Goal: Transaction & Acquisition: Purchase product/service

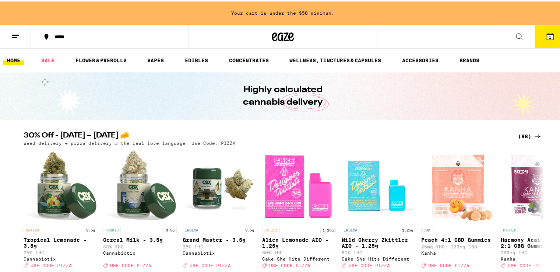
click at [546, 34] on icon at bounding box center [550, 35] width 9 height 9
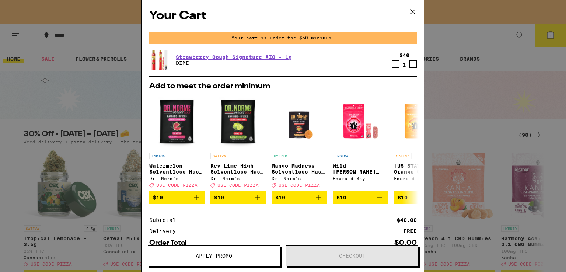
click at [410, 10] on icon at bounding box center [412, 11] width 11 height 11
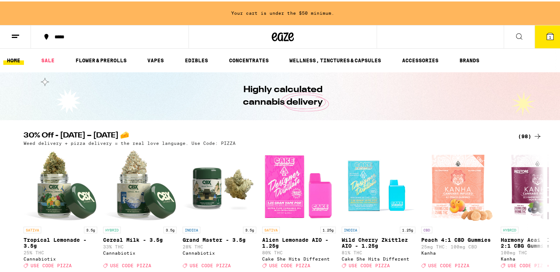
click at [278, 35] on icon at bounding box center [283, 35] width 11 height 9
click at [512, 138] on div "(98)" at bounding box center [524, 134] width 36 height 9
click at [520, 136] on div "(98)" at bounding box center [530, 134] width 24 height 9
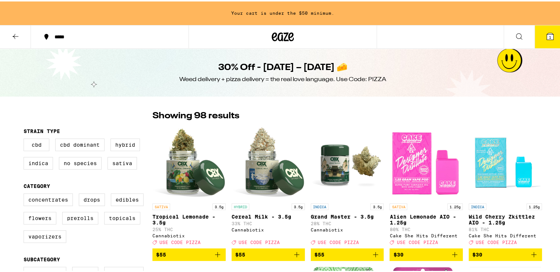
click at [547, 36] on icon at bounding box center [550, 35] width 7 height 7
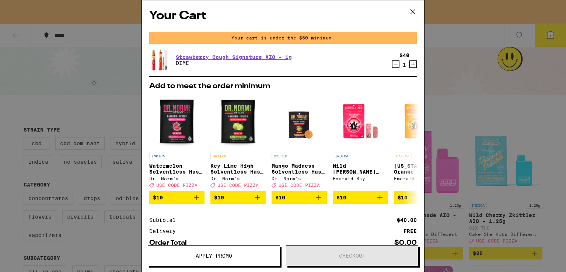
click at [392, 64] on icon "Decrement" at bounding box center [395, 64] width 7 height 9
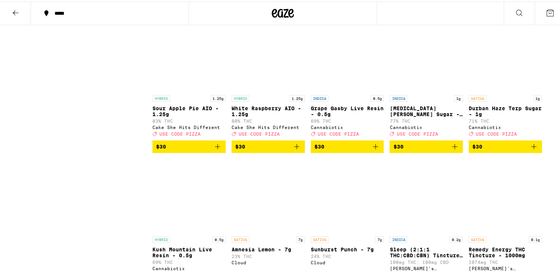
scroll to position [1910, 0]
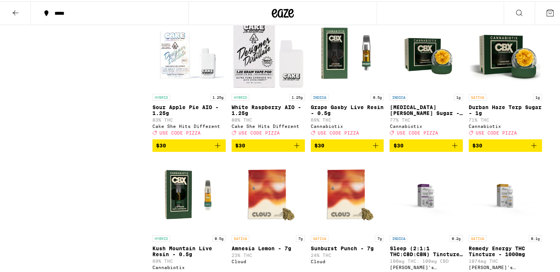
click at [295, 148] on icon "Add to bag" at bounding box center [296, 144] width 9 height 9
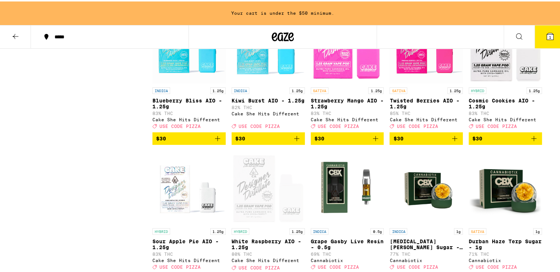
scroll to position [1823, 0]
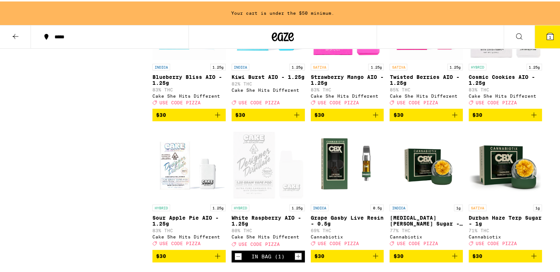
click at [451, 118] on icon "Add to bag" at bounding box center [454, 113] width 9 height 9
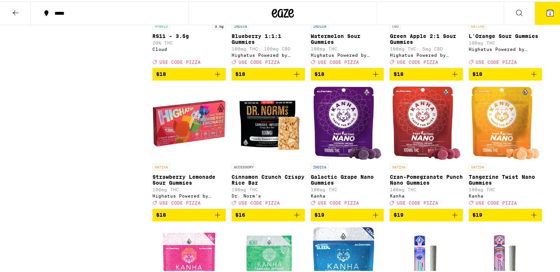
scroll to position [1173, 0]
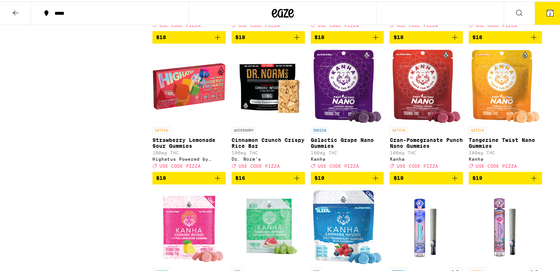
click at [186, 122] on img "Open page for Strawberry Lemonade Sour Gummies from Highatus Powered by Cannabi…" at bounding box center [188, 85] width 73 height 74
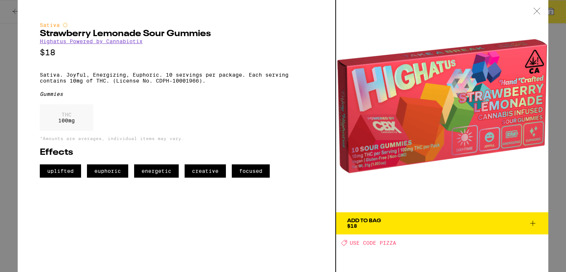
click at [539, 10] on icon at bounding box center [536, 11] width 7 height 7
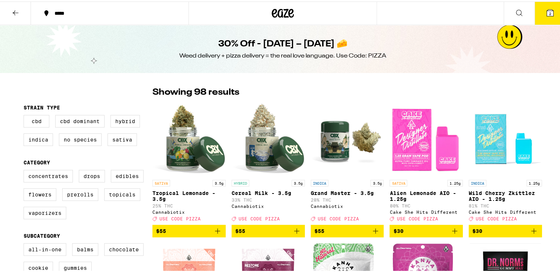
click at [455, 234] on icon "Add to bag" at bounding box center [454, 229] width 9 height 9
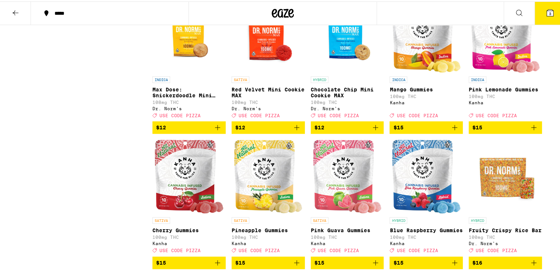
scroll to position [737, 0]
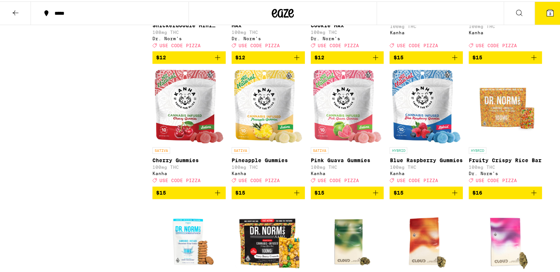
click at [292, 196] on icon "Add to bag" at bounding box center [296, 191] width 9 height 9
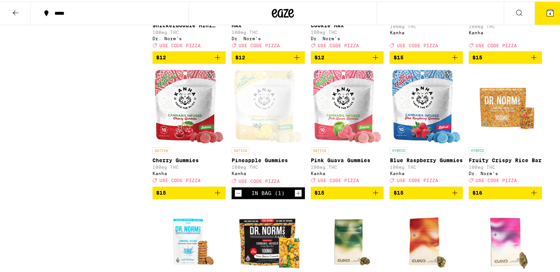
click at [373, 196] on icon "Add to bag" at bounding box center [375, 191] width 9 height 9
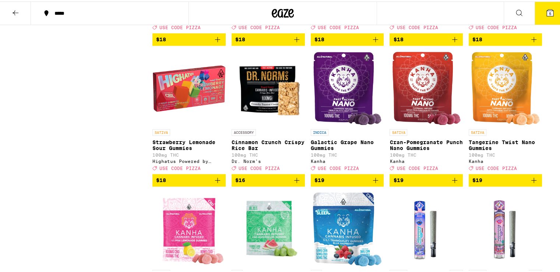
scroll to position [1178, 0]
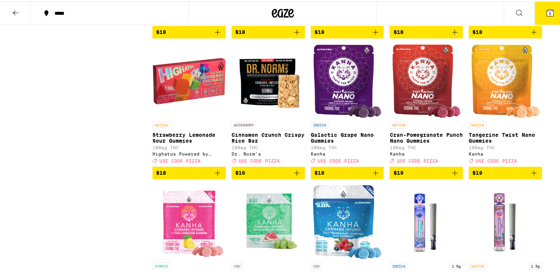
click at [215, 174] on icon "Add to bag" at bounding box center [217, 171] width 5 height 5
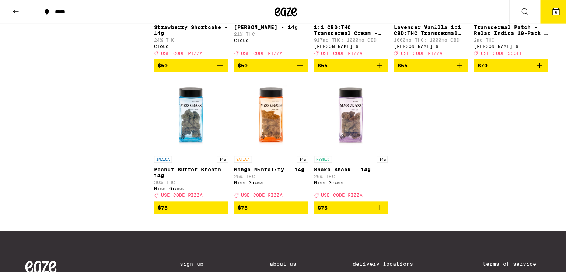
scroll to position [2688, 0]
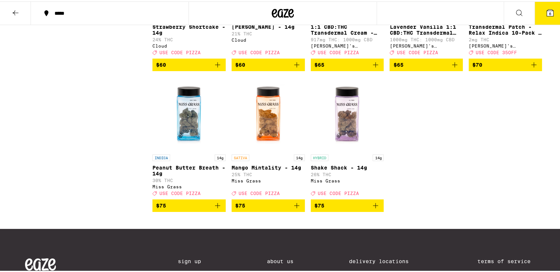
click at [547, 13] on icon at bounding box center [550, 11] width 7 height 7
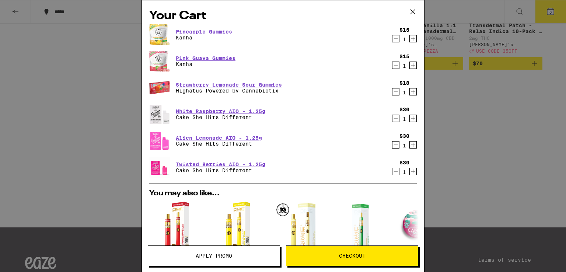
click at [392, 146] on icon "Decrement" at bounding box center [395, 144] width 7 height 9
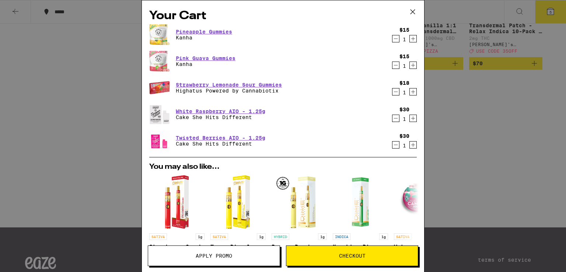
click at [392, 37] on icon "Decrement" at bounding box center [395, 38] width 7 height 9
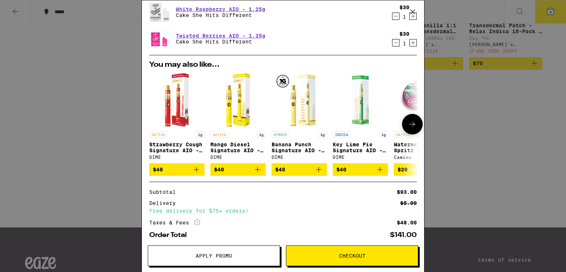
scroll to position [112, 0]
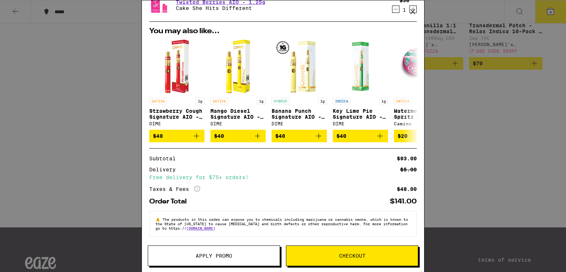
click at [235, 256] on span "Apply Promo" at bounding box center [213, 255] width 131 height 5
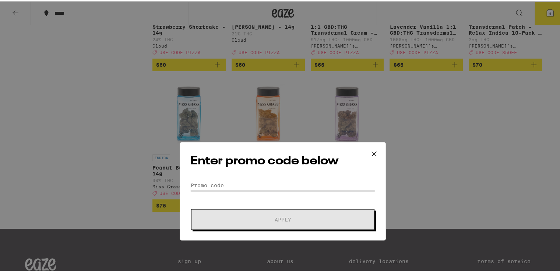
click at [278, 131] on input "Promo Code" at bounding box center [282, 129] width 185 height 11
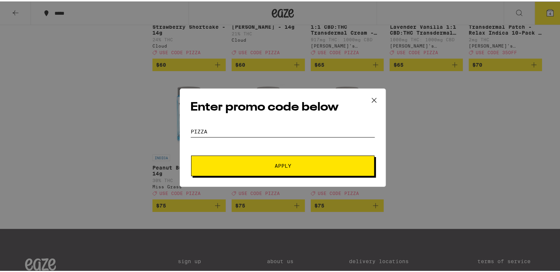
type input "pizza"
click at [191, 154] on button "Apply" at bounding box center [282, 164] width 183 height 21
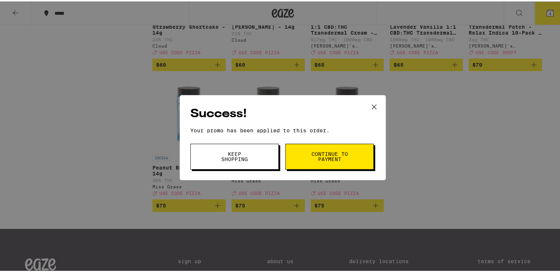
click at [242, 151] on span "Keep Shopping" at bounding box center [235, 155] width 38 height 10
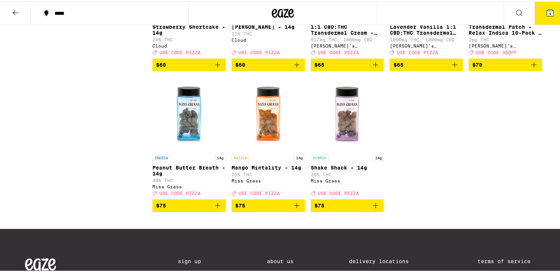
click at [535, 5] on button "4" at bounding box center [550, 11] width 31 height 23
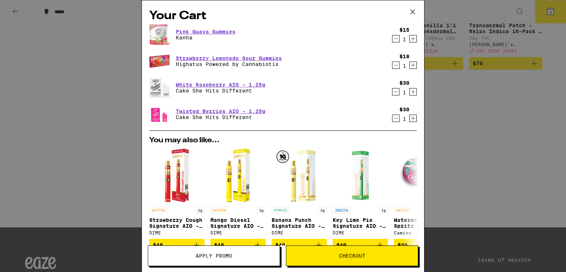
click at [353, 254] on span "Checkout" at bounding box center [352, 255] width 27 height 5
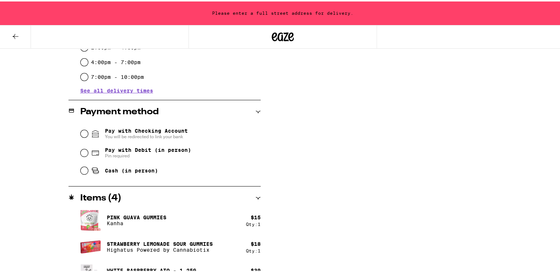
scroll to position [258, 0]
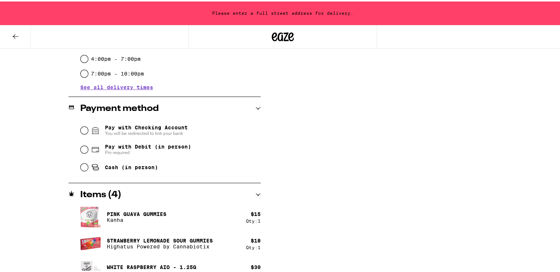
click at [113, 166] on span "Cash (in person)" at bounding box center [131, 166] width 53 height 6
click at [88, 166] on input "Cash (in person)" at bounding box center [84, 165] width 7 height 7
radio input "true"
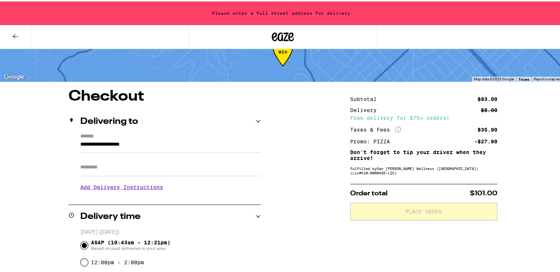
scroll to position [37, 0]
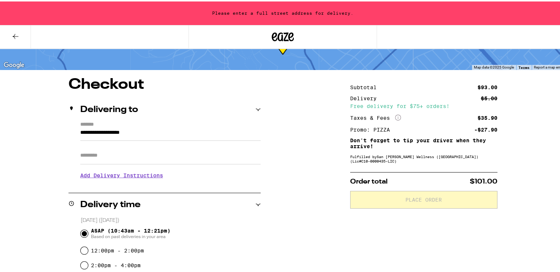
click at [127, 174] on h3 "Add Delivery Instructions" at bounding box center [170, 173] width 180 height 17
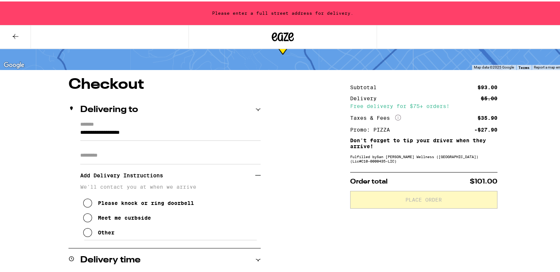
click at [102, 233] on div "Other" at bounding box center [106, 231] width 17 height 6
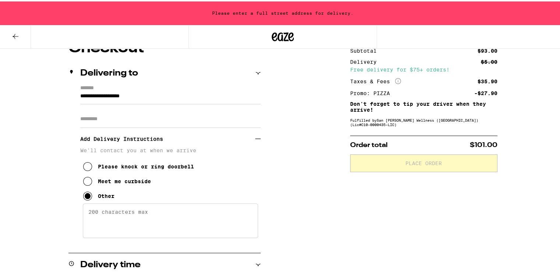
scroll to position [74, 0]
drag, startPoint x: 136, startPoint y: 221, endPoint x: 178, endPoint y: 229, distance: 43.2
click at [136, 221] on textarea "Enter any other delivery instructions you want driver to know" at bounding box center [170, 218] width 175 height 35
drag, startPoint x: 98, startPoint y: 212, endPoint x: 80, endPoint y: 214, distance: 18.4
click at [80, 214] on div "We'll contact you at when we arrive Please knock or ring doorbell Meet me curbs…" at bounding box center [170, 191] width 180 height 92
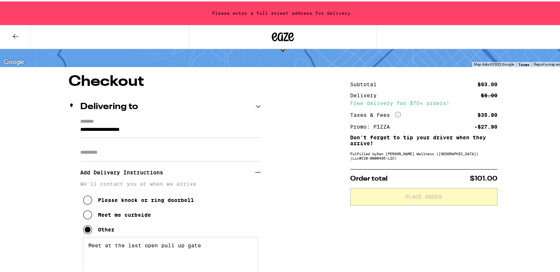
scroll to position [0, 0]
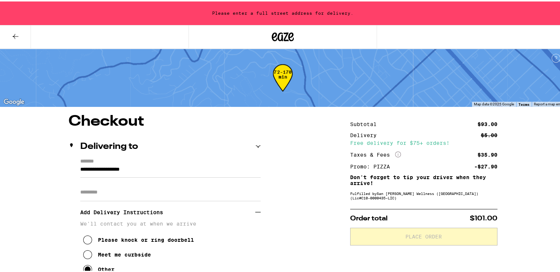
type textarea "Meet at the last open pull up gate"
click at [173, 186] on input "Apt/Suite" at bounding box center [170, 191] width 180 height 18
click at [191, 170] on input "**********" at bounding box center [170, 170] width 180 height 13
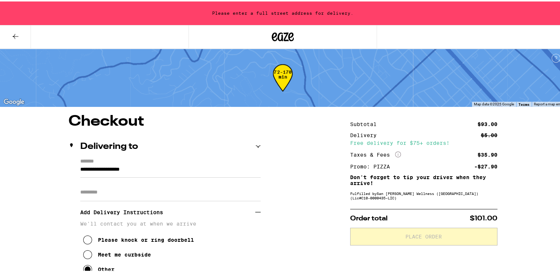
click at [191, 170] on input "**********" at bounding box center [170, 170] width 180 height 13
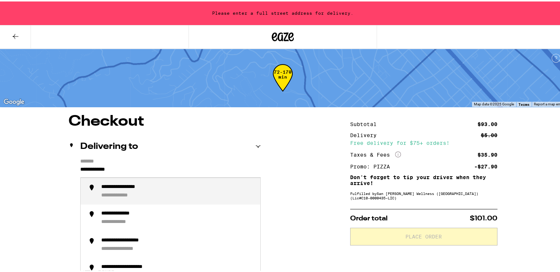
click at [183, 188] on div "**********" at bounding box center [177, 189] width 153 height 15
type input "**********"
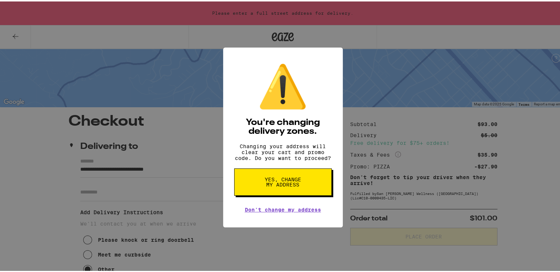
click at [308, 186] on button "Yes, change my address" at bounding box center [283, 180] width 98 height 27
radio input "false"
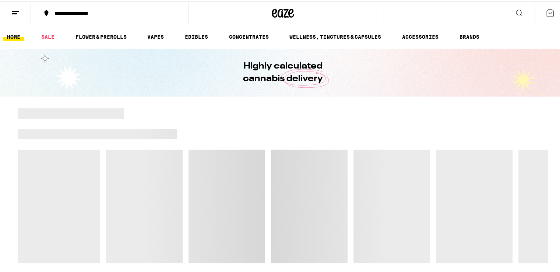
click at [10, 8] on button at bounding box center [15, 11] width 31 height 23
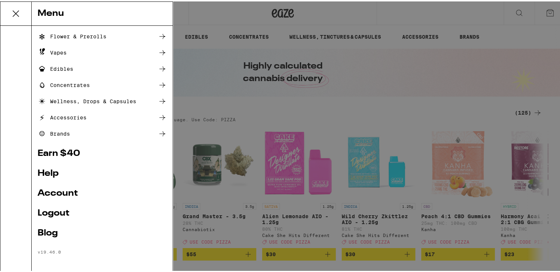
click at [455, 82] on div "Menu Shop Buy It Again Sale Flower & Prerolls Vapes Edibles Concentrates Wellne…" at bounding box center [283, 136] width 566 height 272
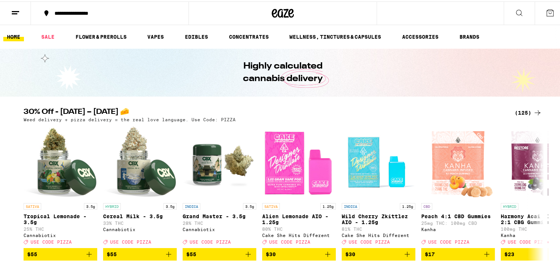
click at [551, 14] on button at bounding box center [550, 11] width 31 height 23
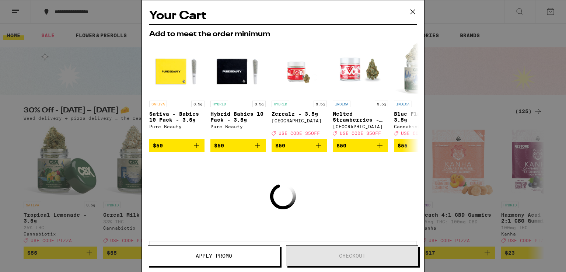
click at [410, 6] on icon at bounding box center [412, 11] width 11 height 11
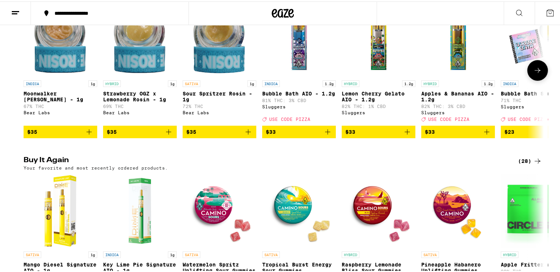
scroll to position [37, 0]
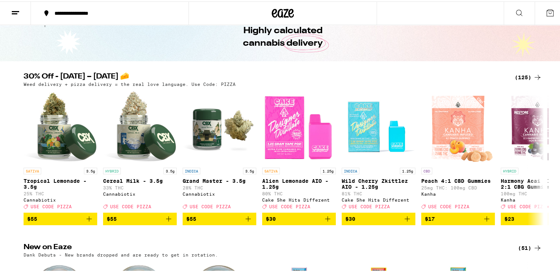
click at [547, 12] on icon at bounding box center [550, 11] width 7 height 7
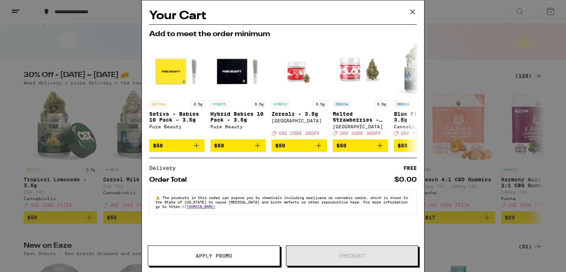
click at [413, 14] on icon at bounding box center [412, 11] width 11 height 11
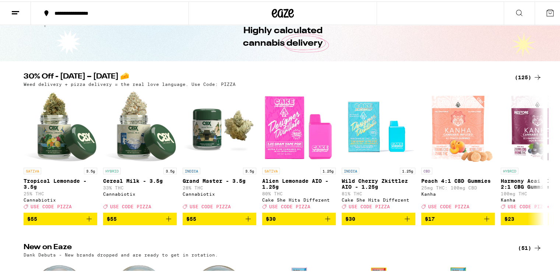
click at [528, 77] on div "(125)" at bounding box center [528, 75] width 27 height 9
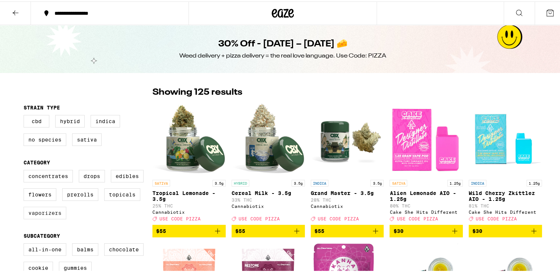
click at [38, 217] on label "Vaporizers" at bounding box center [45, 211] width 43 height 13
click at [25, 170] on input "Vaporizers" at bounding box center [25, 169] width 0 height 0
checkbox input "true"
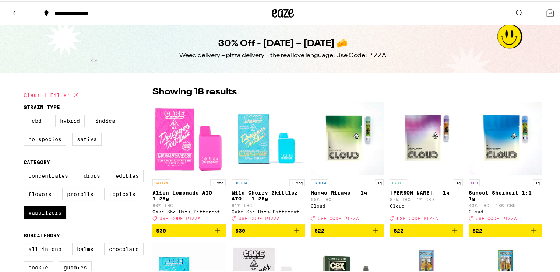
scroll to position [147, 0]
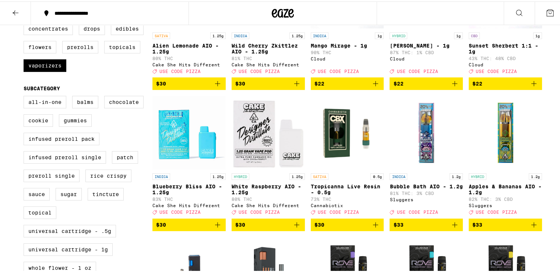
click at [294, 226] on icon "Add to bag" at bounding box center [296, 223] width 5 height 5
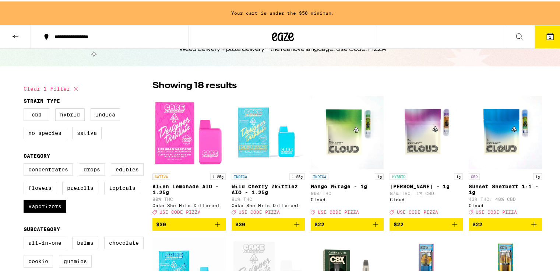
scroll to position [0, 0]
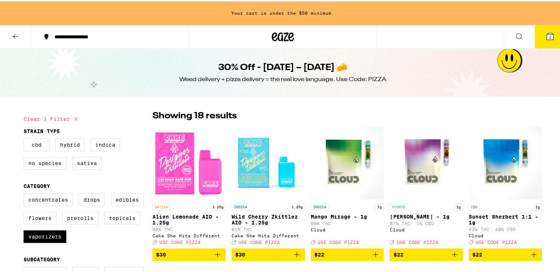
click at [82, 151] on div "CBD Hybrid Indica No Species Sativa" at bounding box center [88, 155] width 129 height 37
click at [84, 164] on label "Sativa" at bounding box center [86, 161] width 29 height 13
click at [25, 138] on input "Sativa" at bounding box center [25, 138] width 0 height 0
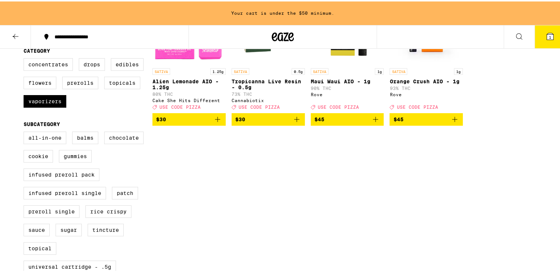
scroll to position [37, 0]
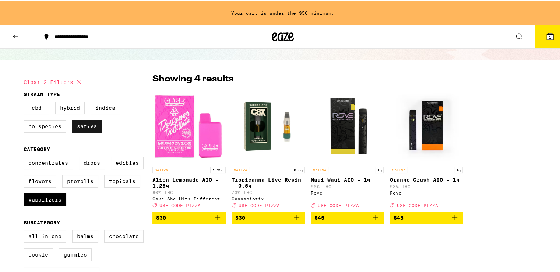
click at [78, 123] on label "Sativa" at bounding box center [86, 125] width 29 height 13
click at [25, 102] on input "Sativa" at bounding box center [25, 101] width 0 height 0
checkbox input "false"
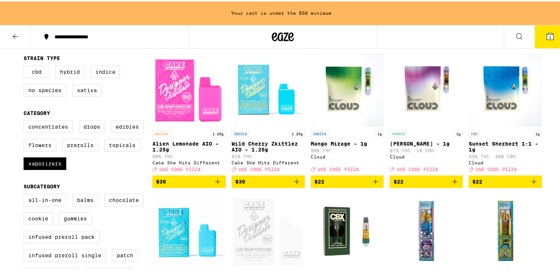
scroll to position [37, 0]
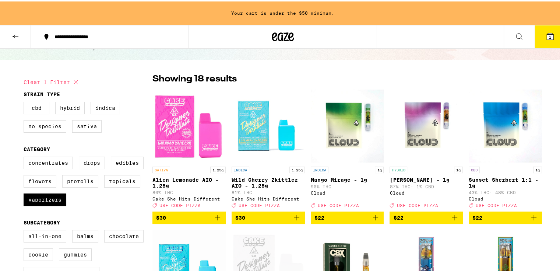
click at [193, 221] on span "$30" at bounding box center [189, 216] width 66 height 9
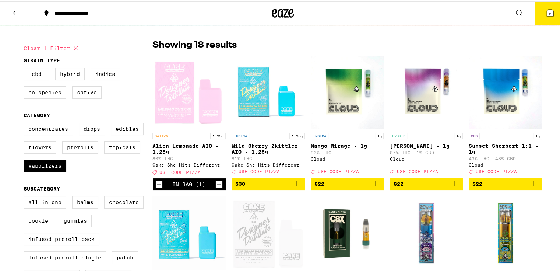
scroll to position [0, 0]
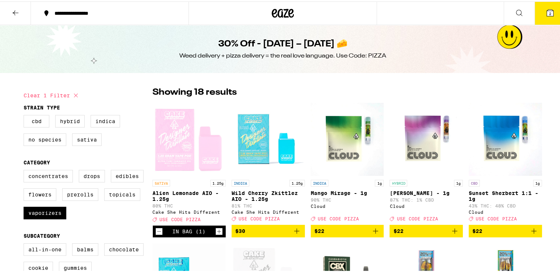
click at [76, 95] on icon at bounding box center [75, 93] width 9 height 9
checkbox input "false"
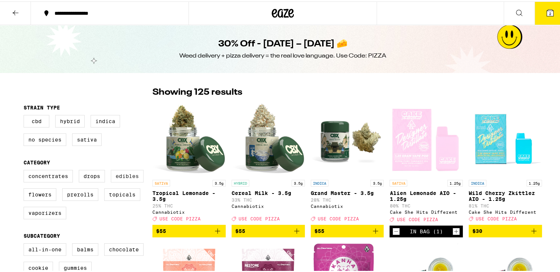
click at [122, 180] on label "Edibles" at bounding box center [127, 174] width 33 height 13
click at [25, 170] on input "Edibles" at bounding box center [25, 169] width 0 height 0
checkbox input "true"
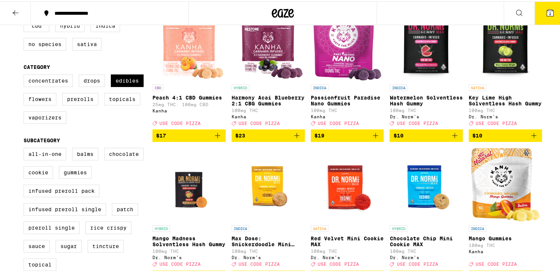
scroll to position [110, 0]
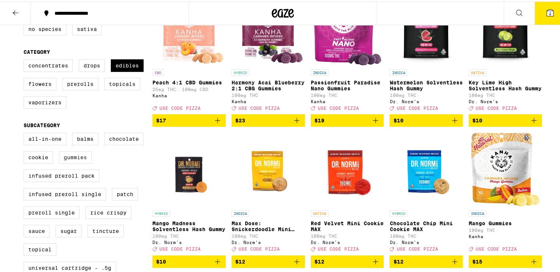
click at [78, 162] on label "Gummies" at bounding box center [75, 156] width 33 height 13
click at [25, 133] on input "Gummies" at bounding box center [25, 132] width 0 height 0
checkbox input "true"
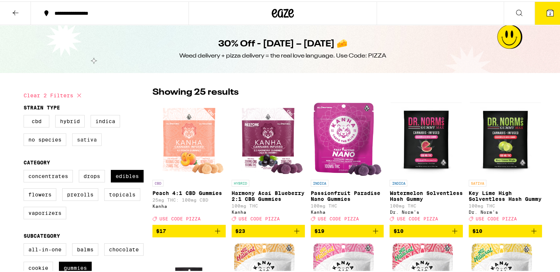
click at [72, 137] on label "Sativa" at bounding box center [86, 138] width 29 height 13
click at [25, 115] on input "Sativa" at bounding box center [25, 115] width 0 height 0
checkbox input "true"
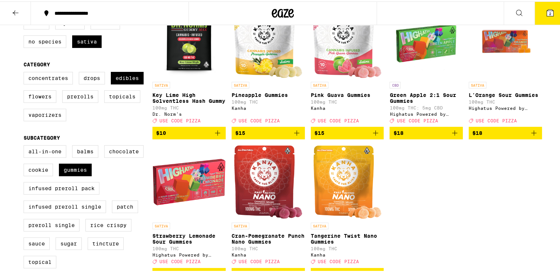
scroll to position [110, 0]
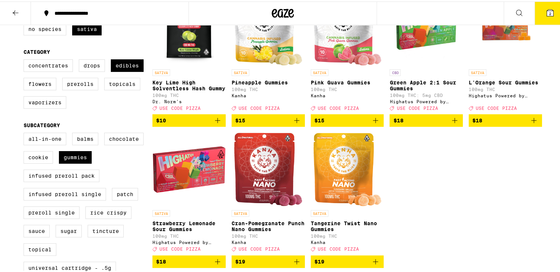
click at [499, 123] on span "$18" at bounding box center [505, 119] width 66 height 9
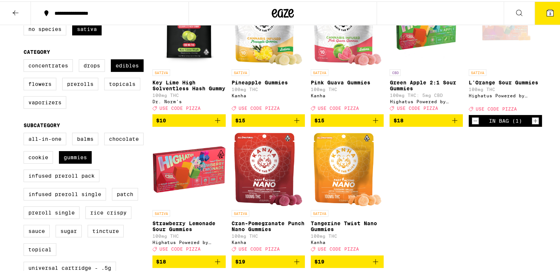
click at [283, 123] on span "$15" at bounding box center [268, 119] width 66 height 9
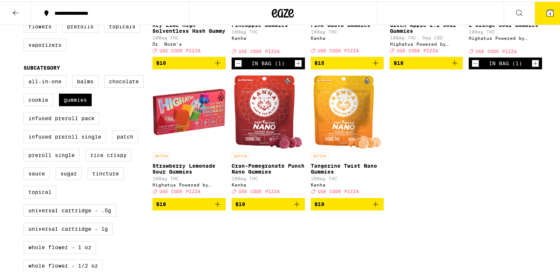
scroll to position [74, 0]
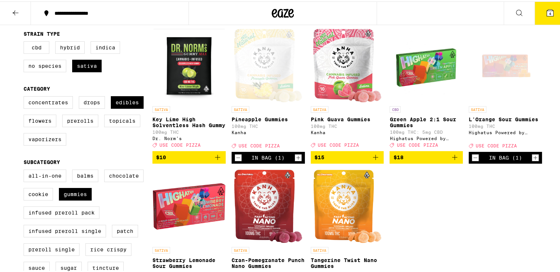
click at [549, 10] on span "4" at bounding box center [550, 12] width 2 height 4
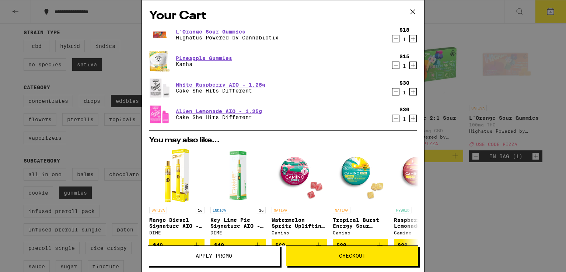
click at [229, 253] on span "Apply Promo" at bounding box center [214, 255] width 36 height 5
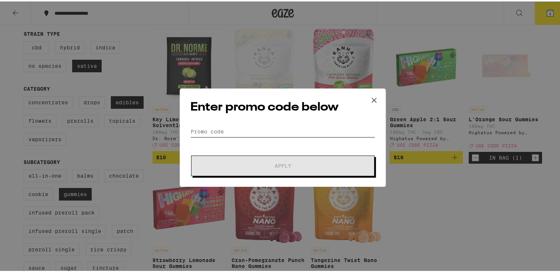
click at [265, 129] on input "Promo Code" at bounding box center [282, 129] width 185 height 11
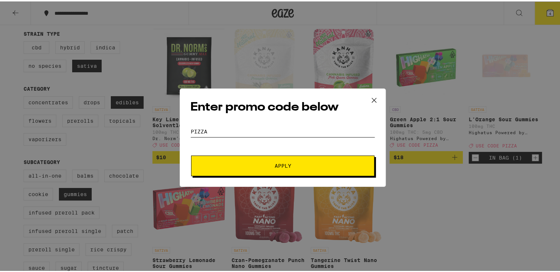
type input "pizza"
click at [191, 154] on button "Apply" at bounding box center [282, 164] width 183 height 21
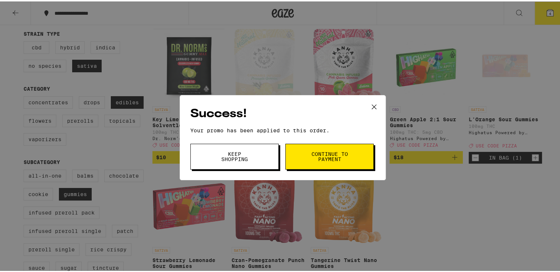
click at [326, 159] on span "Continue to payment" at bounding box center [330, 155] width 38 height 10
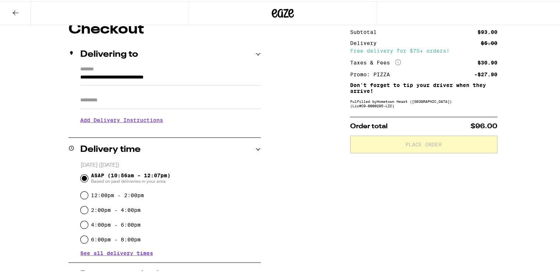
scroll to position [37, 0]
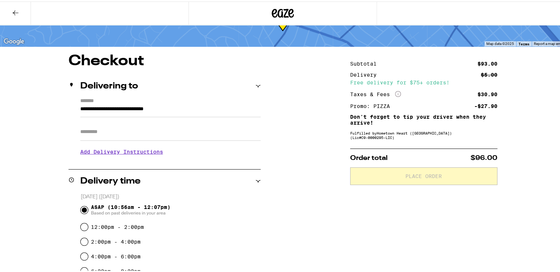
click at [126, 151] on h3 "Add Delivery Instructions" at bounding box center [170, 150] width 180 height 17
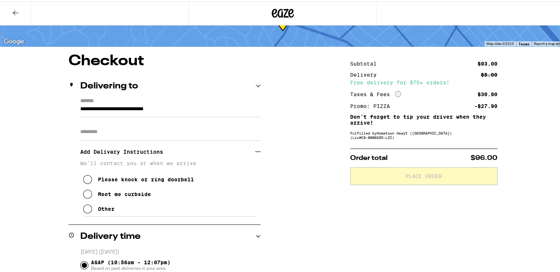
click at [103, 210] on div "Other" at bounding box center [106, 207] width 17 height 6
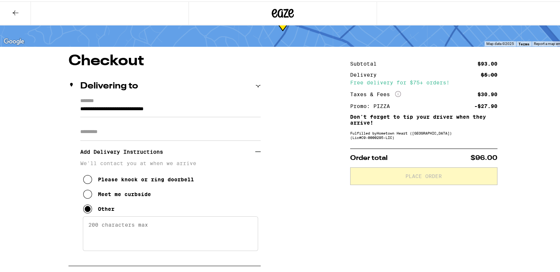
click at [121, 227] on textarea "Enter any other delivery instructions you want driver to know" at bounding box center [170, 232] width 175 height 35
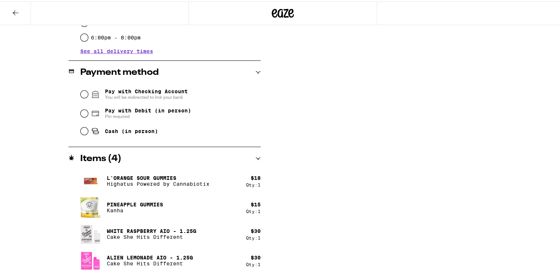
scroll to position [370, 0]
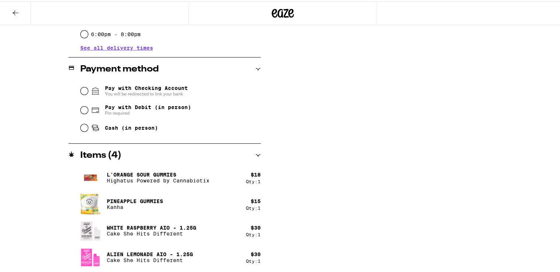
type textarea "Meet at last pull up gate"
click at [124, 127] on span "Cash (in person)" at bounding box center [131, 126] width 53 height 6
click at [88, 127] on input "Cash (in person)" at bounding box center [84, 126] width 7 height 7
radio input "true"
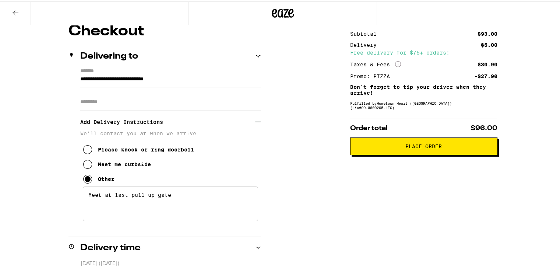
scroll to position [0, 0]
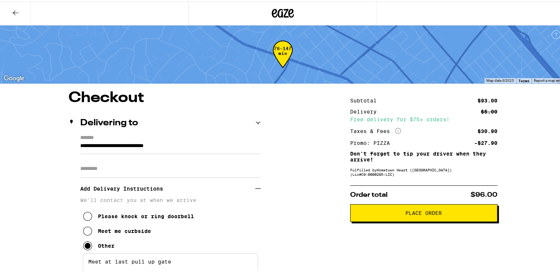
click at [424, 217] on button "Place Order" at bounding box center [423, 212] width 147 height 18
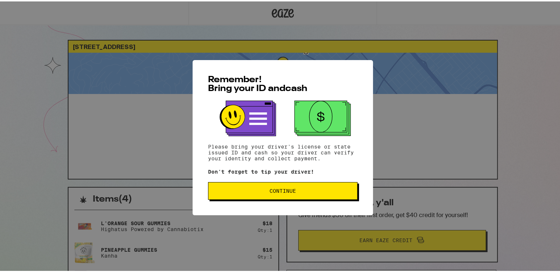
click at [323, 186] on button "Continue" at bounding box center [283, 189] width 150 height 18
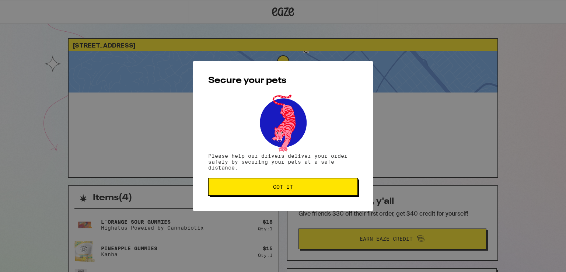
click at [323, 186] on span "Got it" at bounding box center [282, 186] width 137 height 5
